Goal: Task Accomplishment & Management: Use online tool/utility

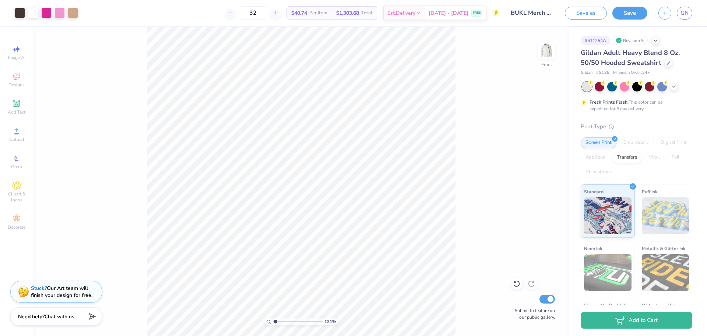
click at [690, 12] on link "GN" at bounding box center [684, 13] width 15 height 13
type input "1.21308772724535"
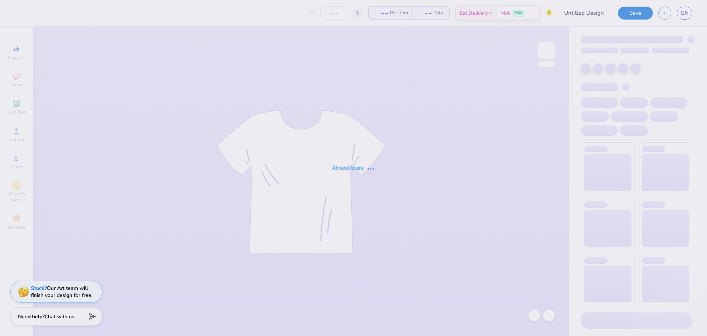
type input "BUKL Merch Mockup #3"
type input "33"
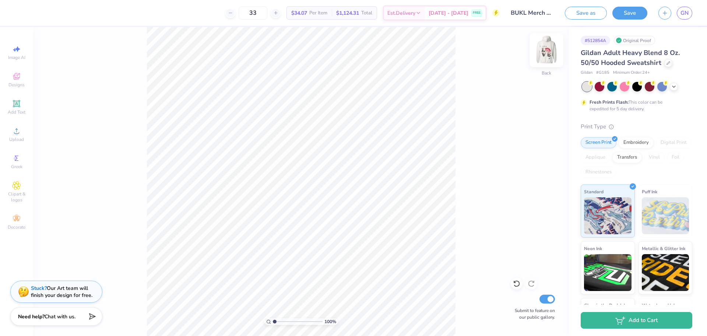
click at [545, 50] on img at bounding box center [546, 49] width 29 height 29
click at [667, 62] on icon at bounding box center [669, 62] width 4 height 4
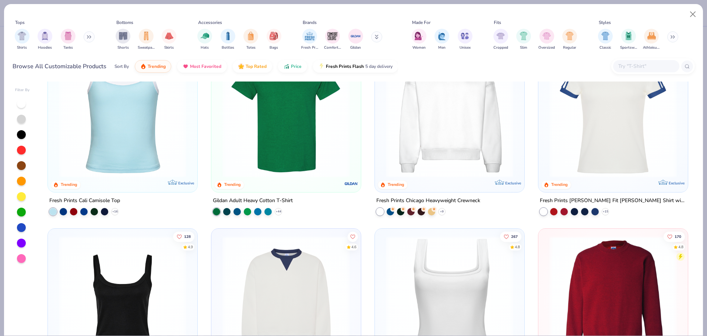
scroll to position [221, 0]
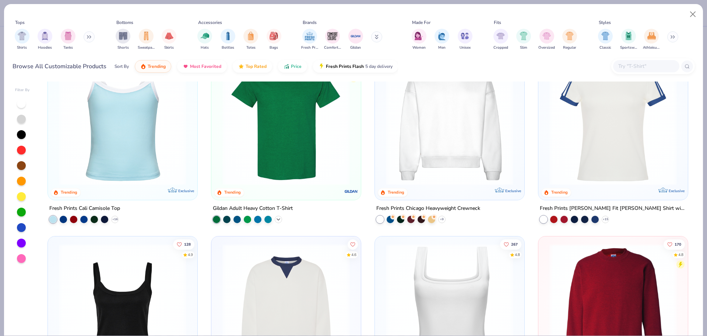
click at [279, 218] on icon at bounding box center [279, 219] width 6 height 6
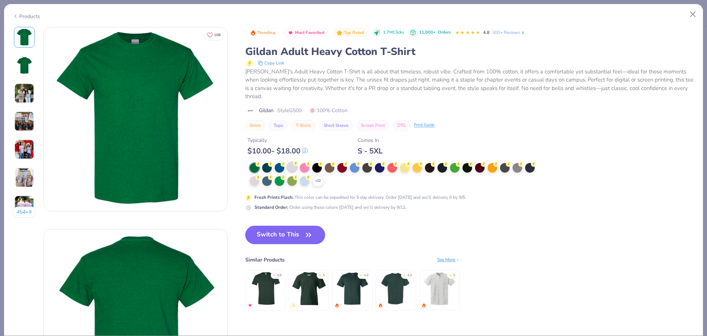
click at [294, 161] on icon at bounding box center [295, 163] width 5 height 5
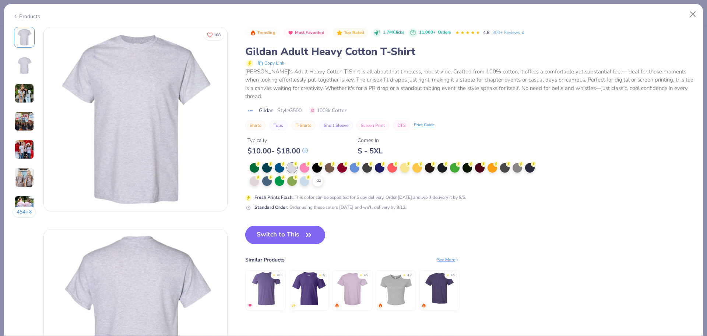
click at [281, 225] on button "Switch to This" at bounding box center [285, 234] width 80 height 18
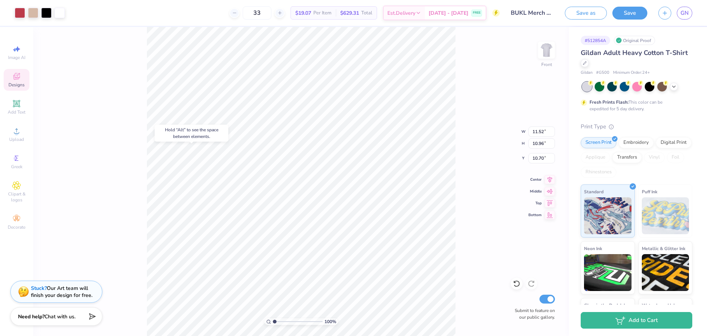
type input "10.70"
type input "14.31"
type input "16.24"
type input "8.34"
click at [552, 46] on img at bounding box center [546, 49] width 29 height 29
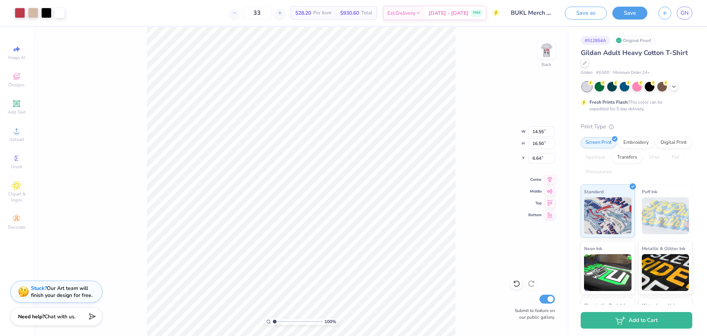
type input "3.00"
type input "12.89"
type input "14.62"
type input "3.29"
click at [550, 47] on img at bounding box center [546, 49] width 29 height 29
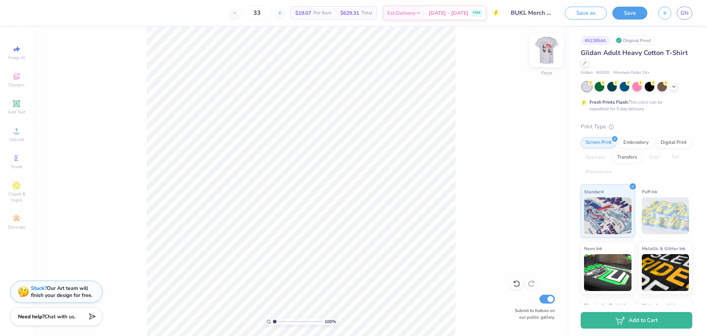
click at [544, 48] on img at bounding box center [546, 49] width 29 height 29
click at [675, 88] on icon at bounding box center [674, 86] width 6 height 6
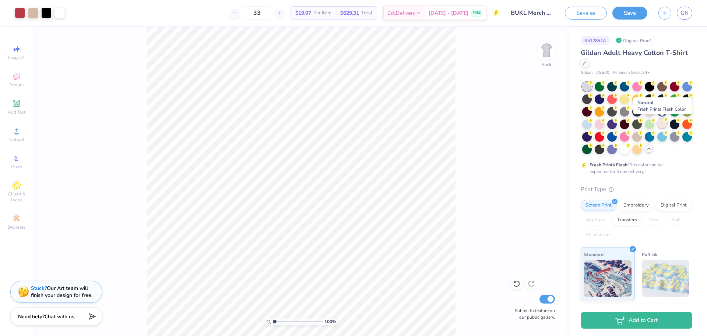
click at [662, 122] on div at bounding box center [663, 124] width 10 height 10
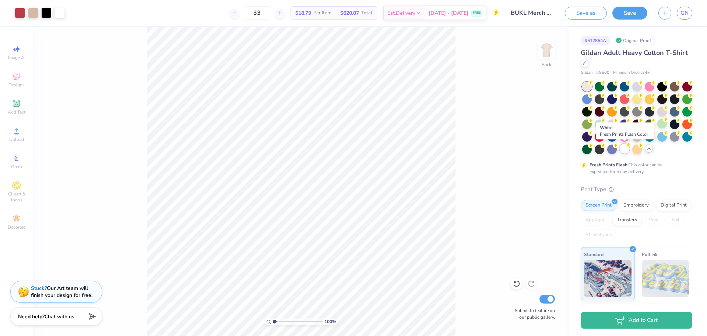
click at [627, 147] on circle at bounding box center [628, 144] width 5 height 5
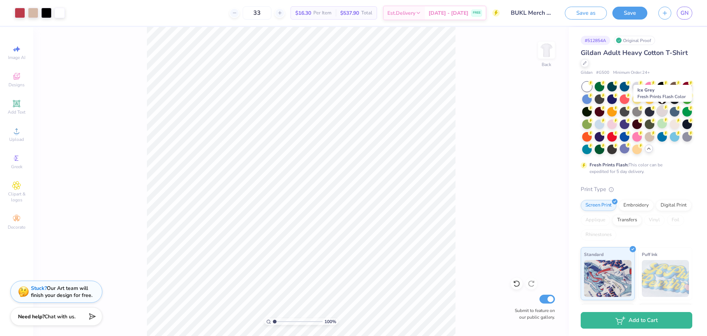
click at [665, 109] on circle at bounding box center [666, 107] width 5 height 5
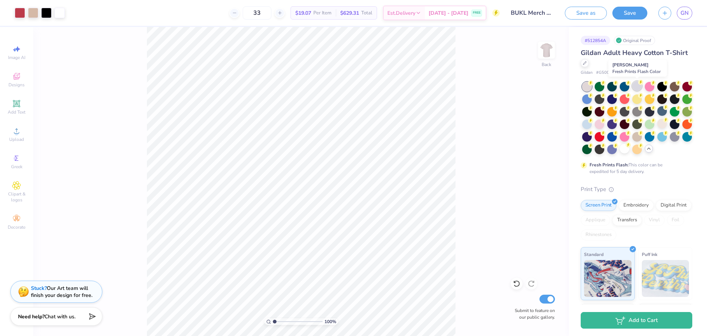
click at [634, 85] on div at bounding box center [638, 86] width 10 height 10
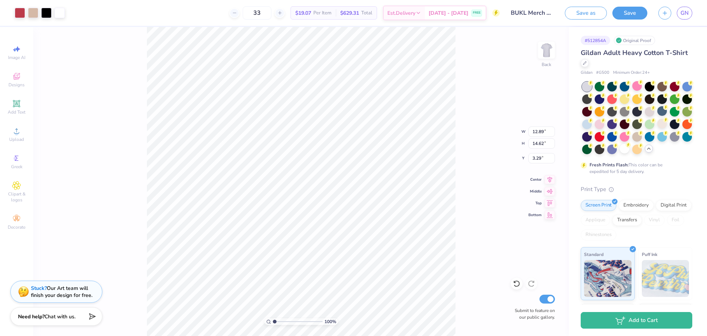
type input "12.89"
type input "14.62"
type input "3.29"
click at [625, 13] on button "Save" at bounding box center [630, 12] width 35 height 13
